Goal: Task Accomplishment & Management: Use online tool/utility

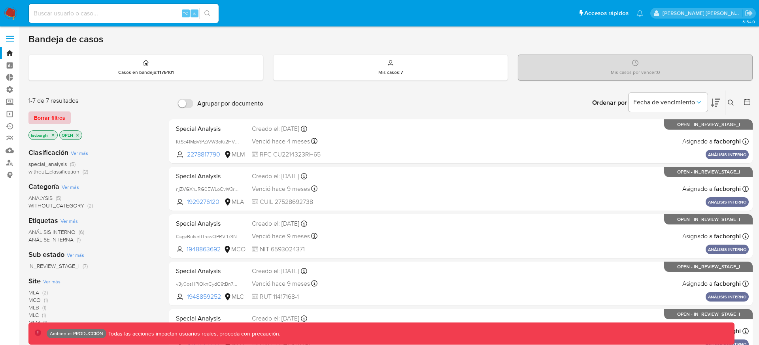
click at [51, 116] on span "Borrar filtros" at bounding box center [49, 117] width 31 height 11
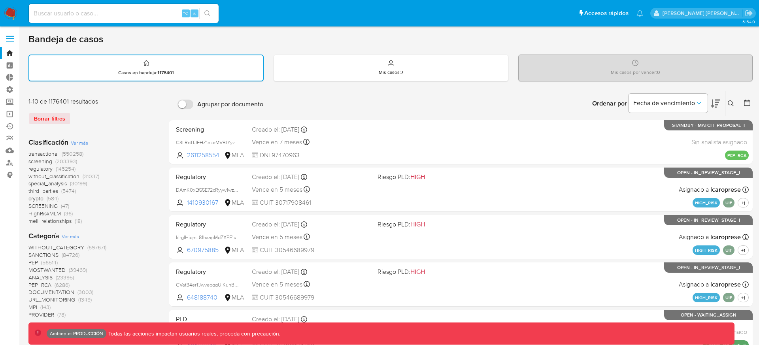
click at [70, 176] on span "without_classification" at bounding box center [53, 176] width 51 height 8
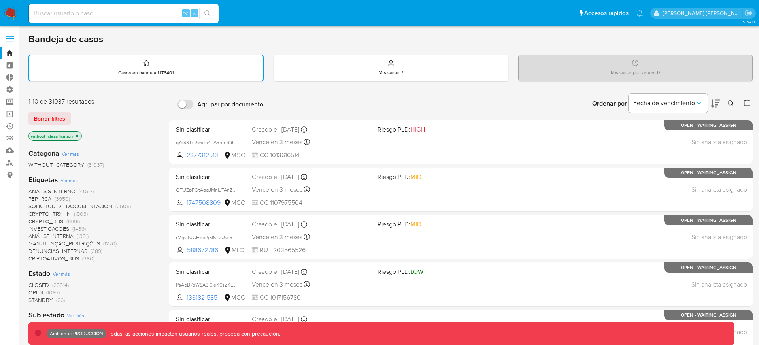
click at [78, 136] on icon "close-filter" at bounding box center [77, 136] width 5 height 5
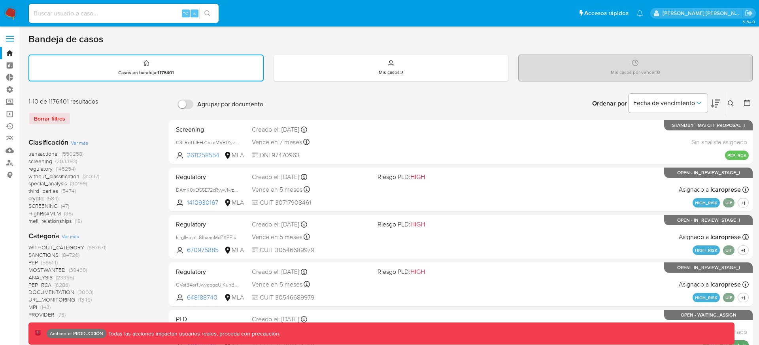
click at [67, 154] on span "(550258)" at bounding box center [73, 154] width 22 height 8
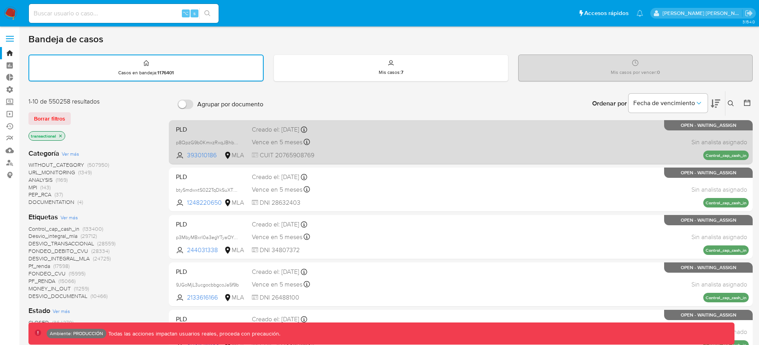
click at [436, 135] on div "PLD p8QpzG9b0KmxzRxqJBhbNdya 393010186 MLA Creado el: 26/06/2025 Creado el: 26/…" at bounding box center [461, 142] width 576 height 40
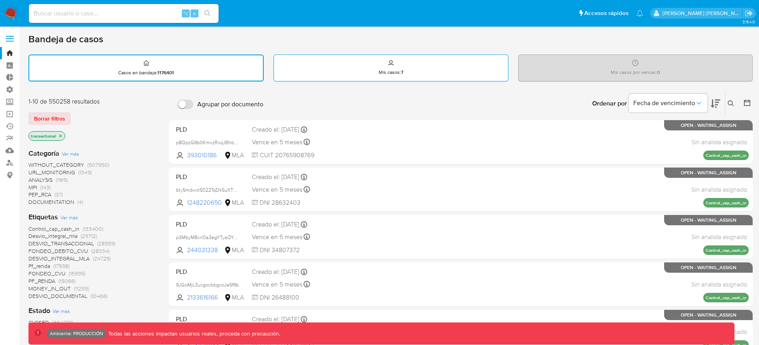
click at [430, 61] on div "Mis casos : 7" at bounding box center [391, 67] width 234 height 25
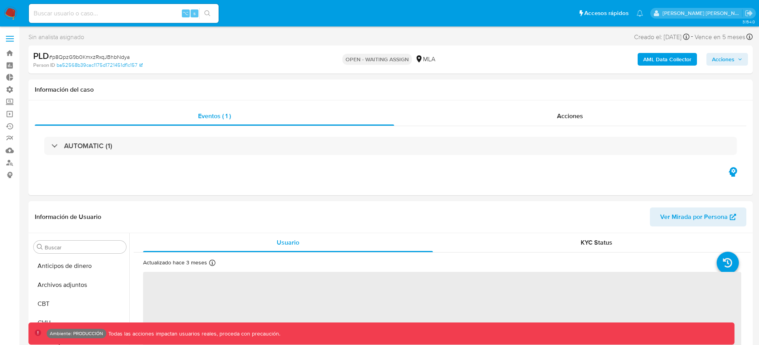
select select "10"
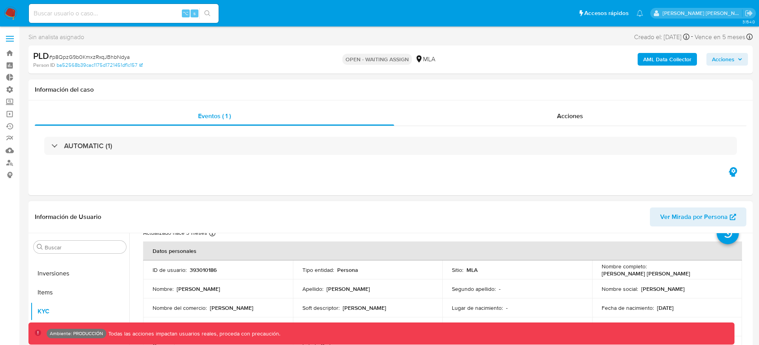
scroll to position [32, 0]
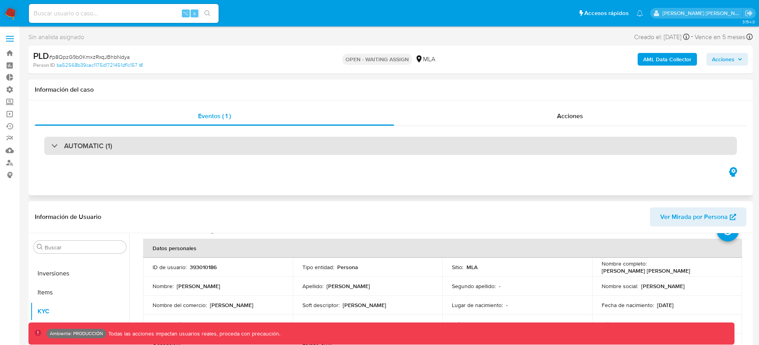
click at [628, 144] on div "AUTOMATIC (1)" at bounding box center [390, 146] width 693 height 18
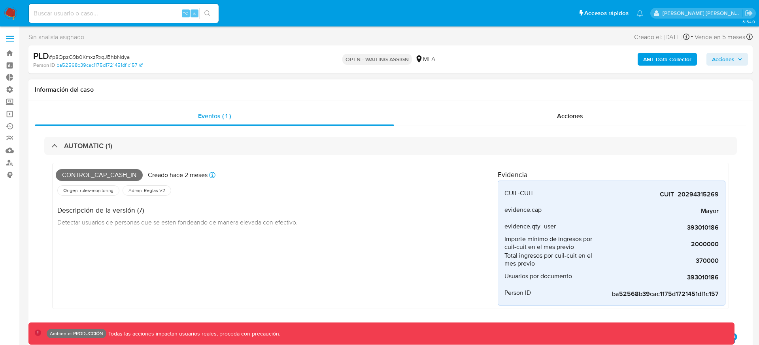
click at [517, 175] on h4 "Evidencia" at bounding box center [612, 174] width 228 height 9
click at [537, 175] on h4 "Evidencia" at bounding box center [612, 174] width 228 height 9
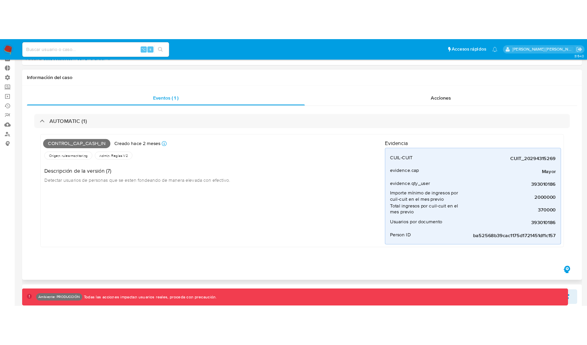
scroll to position [42, 0]
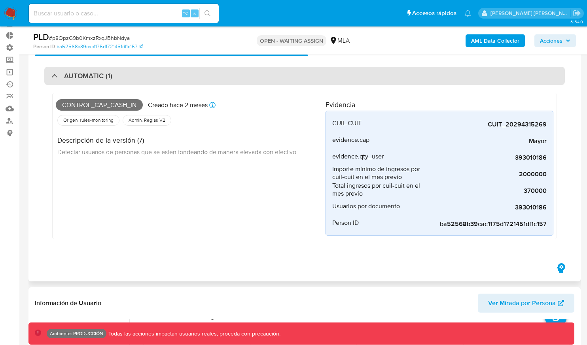
click at [339, 67] on div "AUTOMATIC (1)" at bounding box center [304, 76] width 520 height 18
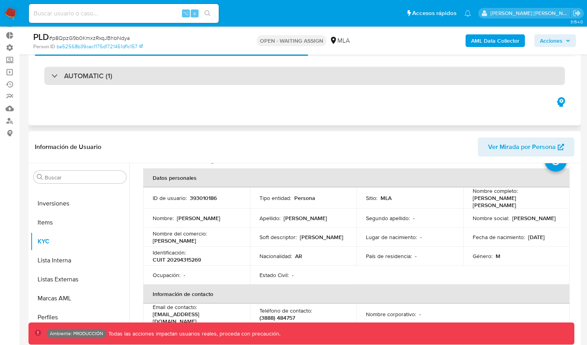
click at [343, 77] on div "AUTOMATIC (1)" at bounding box center [304, 76] width 520 height 18
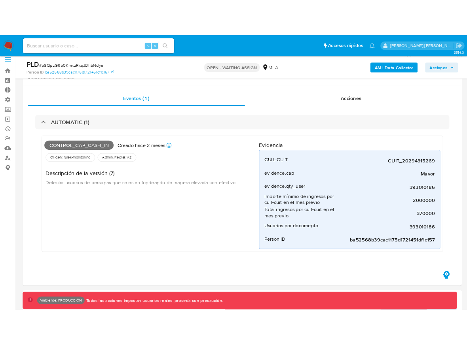
scroll to position [2, 0]
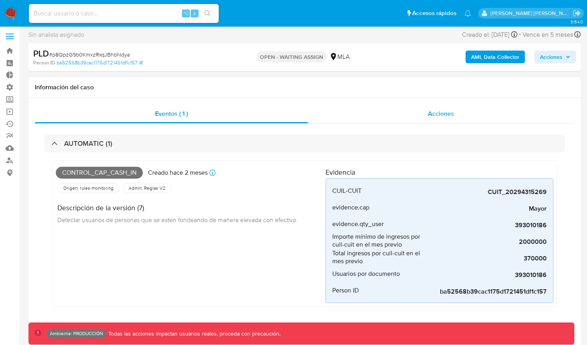
click at [377, 116] on div "Acciones" at bounding box center [441, 113] width 266 height 19
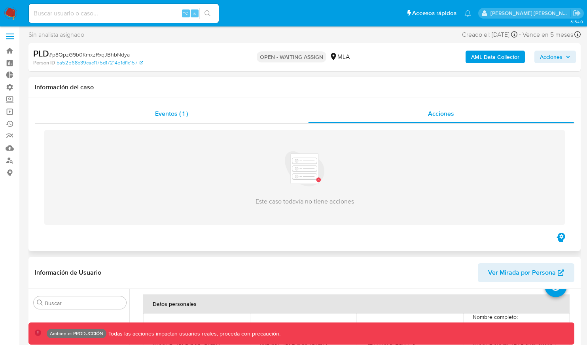
click at [221, 117] on div "Eventos ( 1 )" at bounding box center [171, 113] width 273 height 19
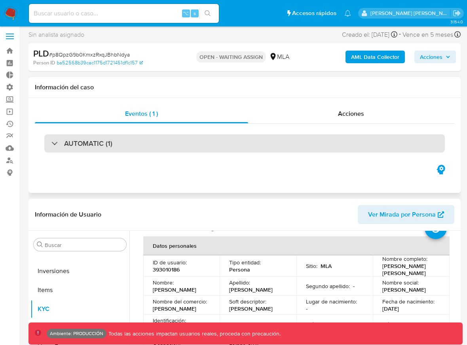
click at [291, 144] on div "AUTOMATIC (1)" at bounding box center [244, 143] width 400 height 18
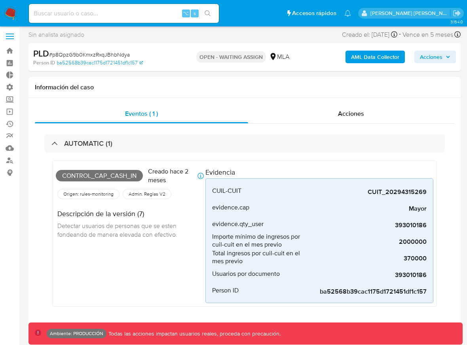
drag, startPoint x: 321, startPoint y: 32, endPoint x: 388, endPoint y: 33, distance: 66.4
click at [388, 33] on div "Sin analista asignado Asignado el: - Creado el: [DATE] Creado el: [DATE] 23:26:…" at bounding box center [244, 36] width 432 height 14
copy div "Creado el: [DATE]"
